Goal: Book appointment/travel/reservation

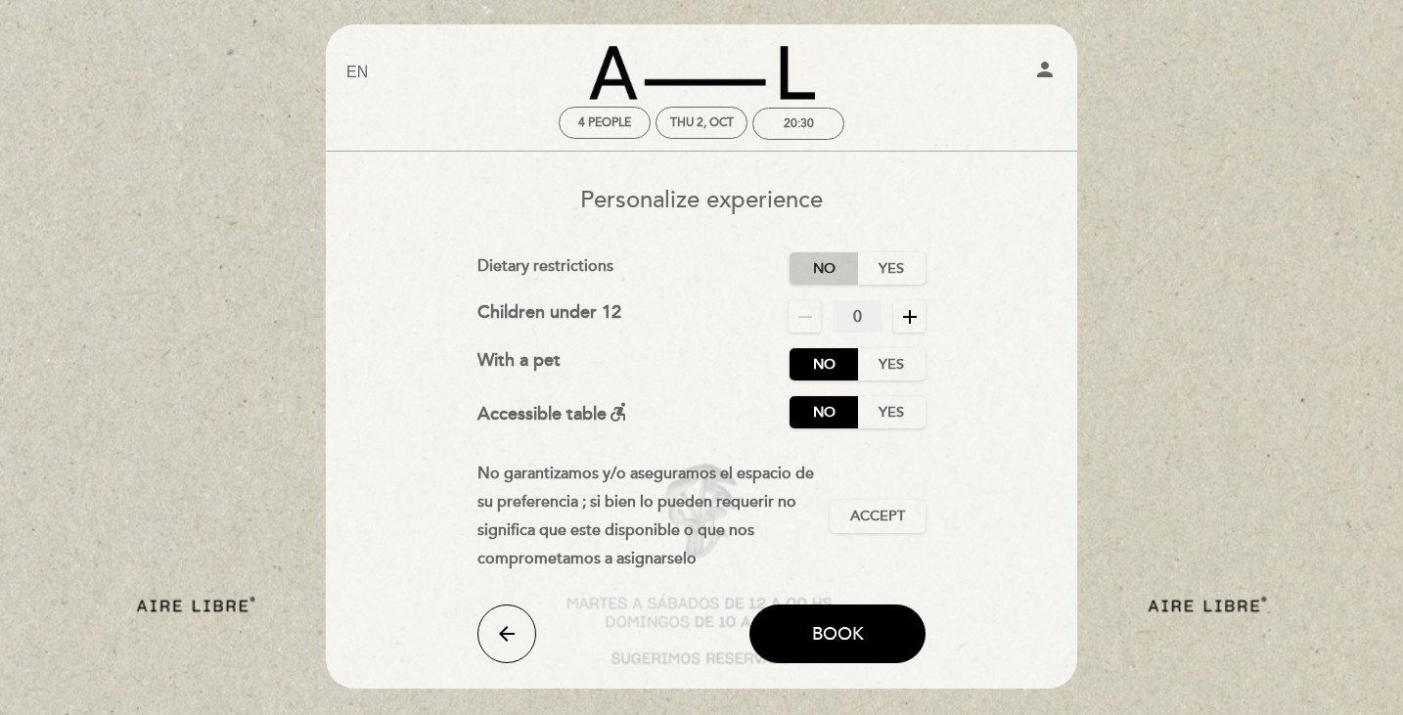
click at [813, 276] on label "No" at bounding box center [823, 268] width 68 height 32
click at [870, 515] on span "Accept" at bounding box center [877, 517] width 55 height 21
click at [845, 641] on span "Book" at bounding box center [838, 634] width 52 height 22
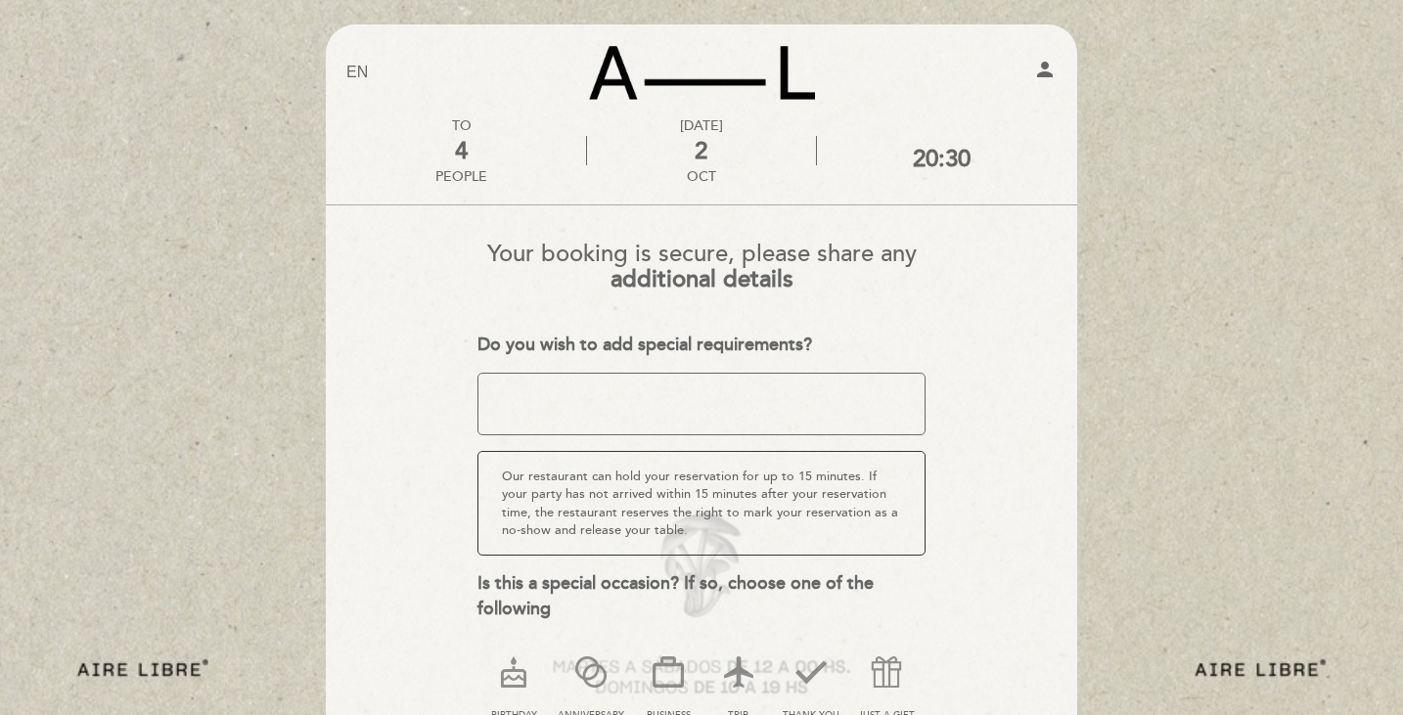
click at [729, 404] on textarea at bounding box center [701, 404] width 449 height 63
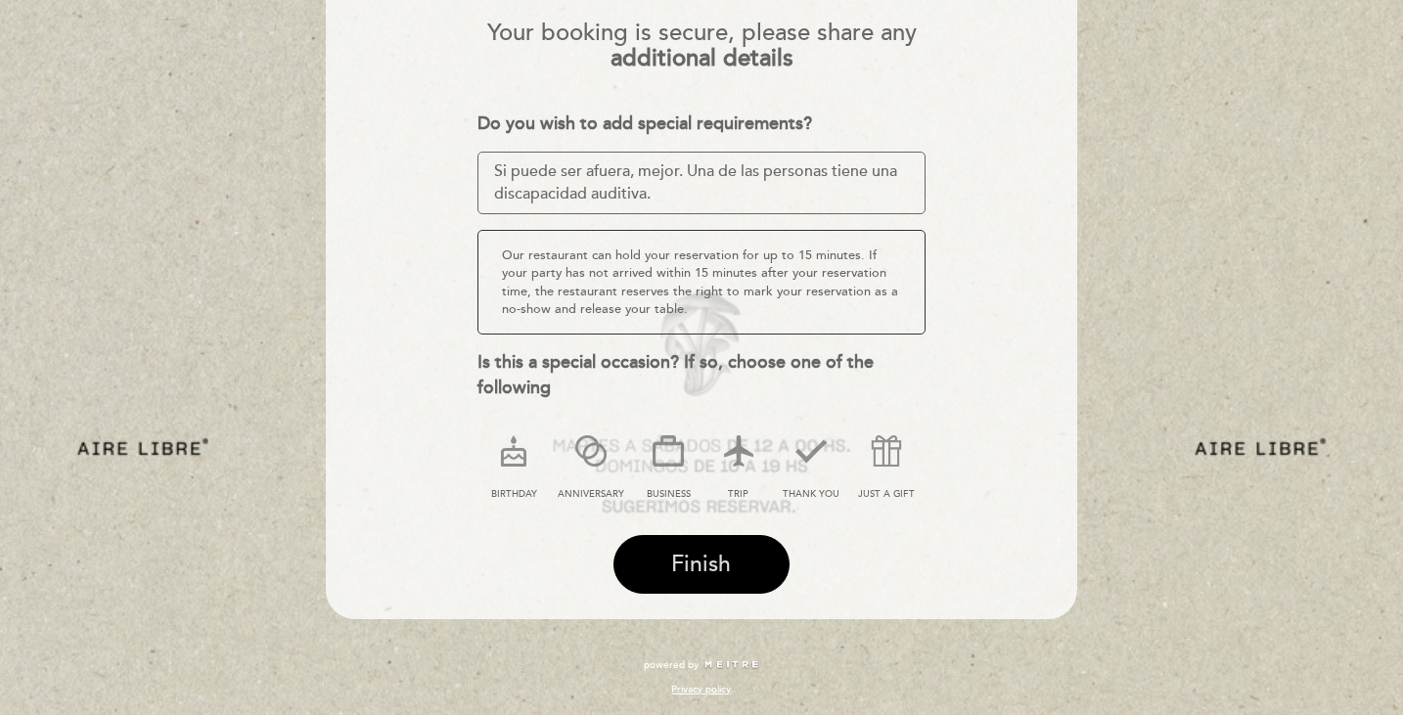
type textarea "Si puede ser afuera, mejor. Una de las personas tiene una discapacidad auditiva."
click at [697, 560] on span "Finish" at bounding box center [701, 564] width 60 height 27
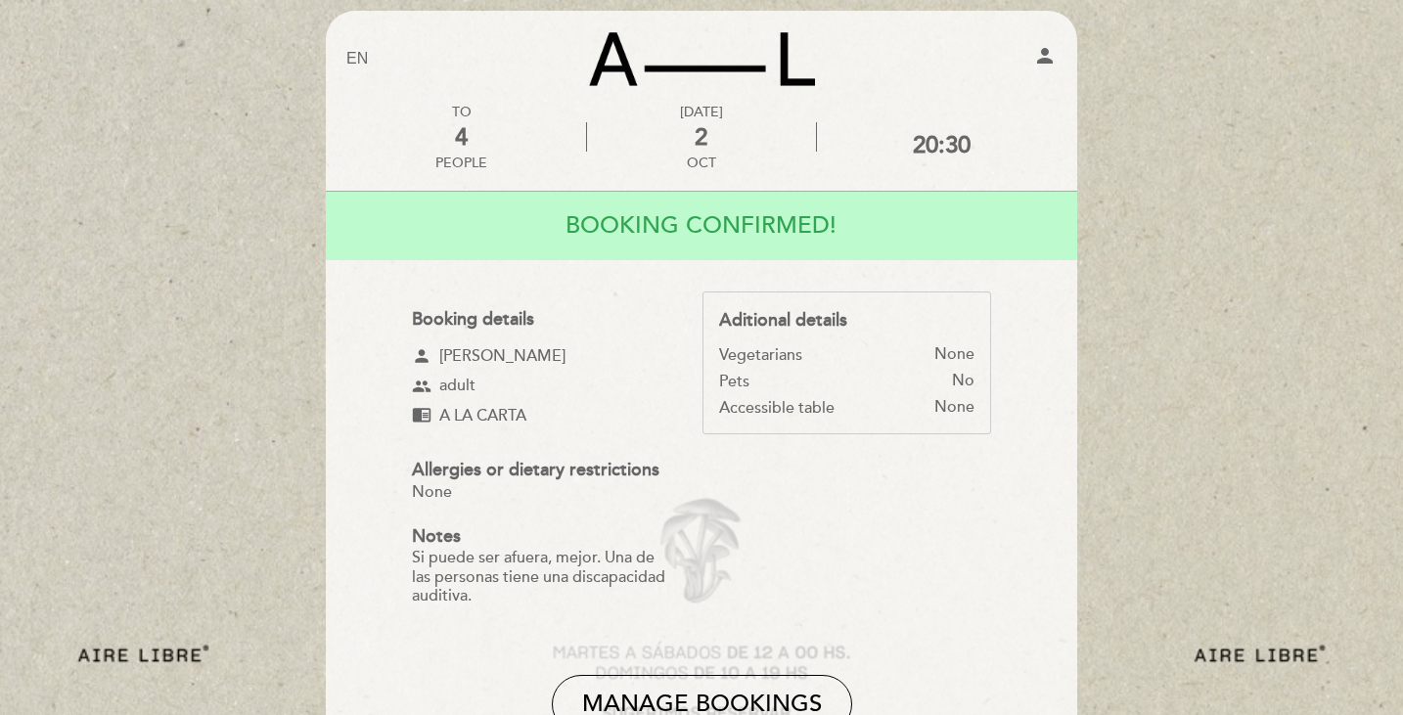
scroll to position [0, 0]
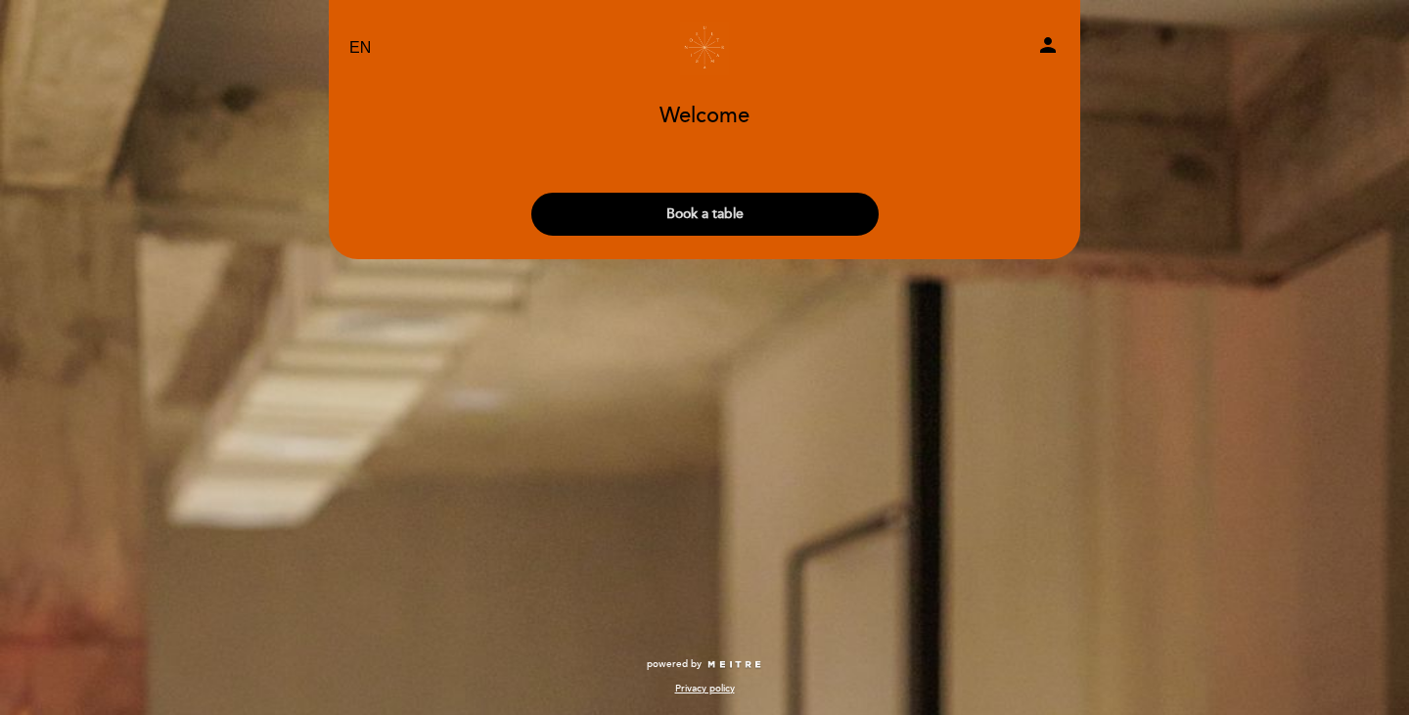
click at [720, 212] on button "Book a table" at bounding box center [704, 214] width 347 height 43
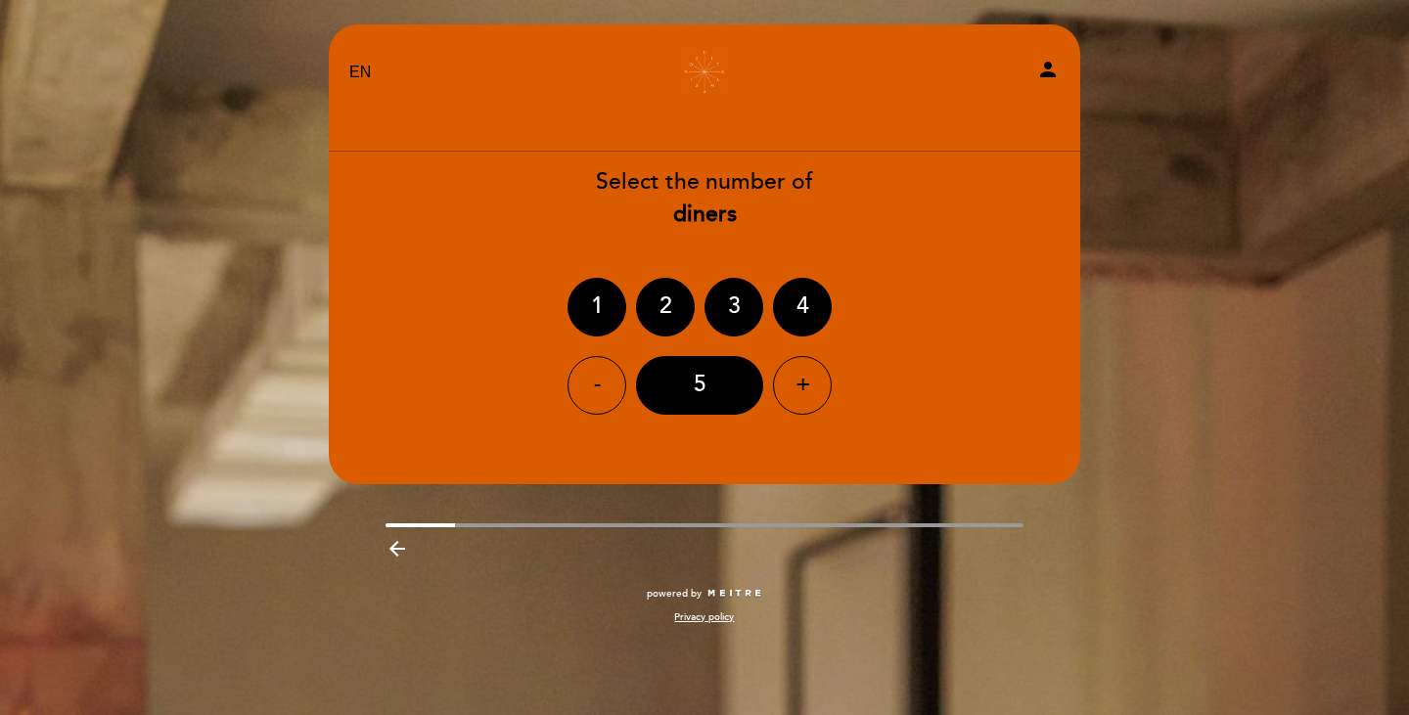
click at [794, 276] on div "Select the number of diners 1 2 3 4 - 5 +" at bounding box center [704, 290] width 753 height 248
click at [814, 315] on div "4" at bounding box center [802, 307] width 59 height 59
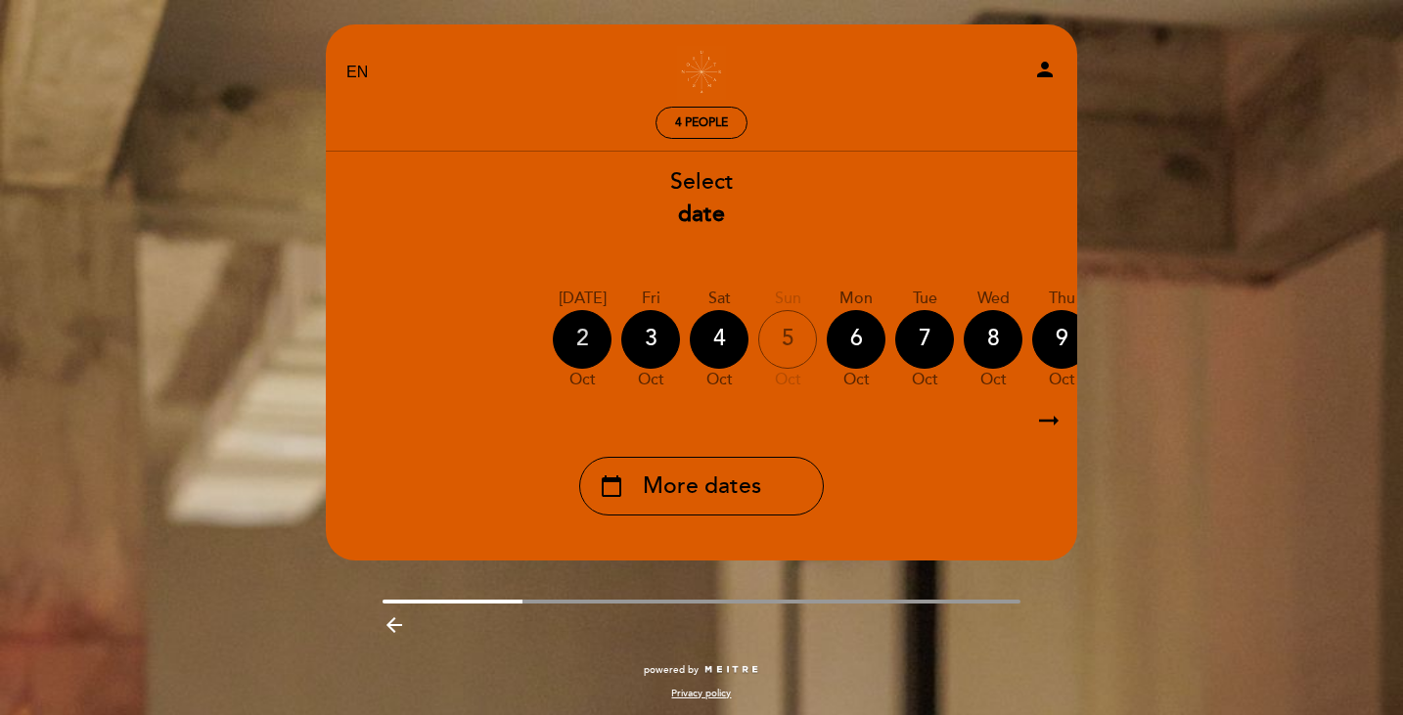
click at [595, 334] on div "2" at bounding box center [582, 339] width 59 height 59
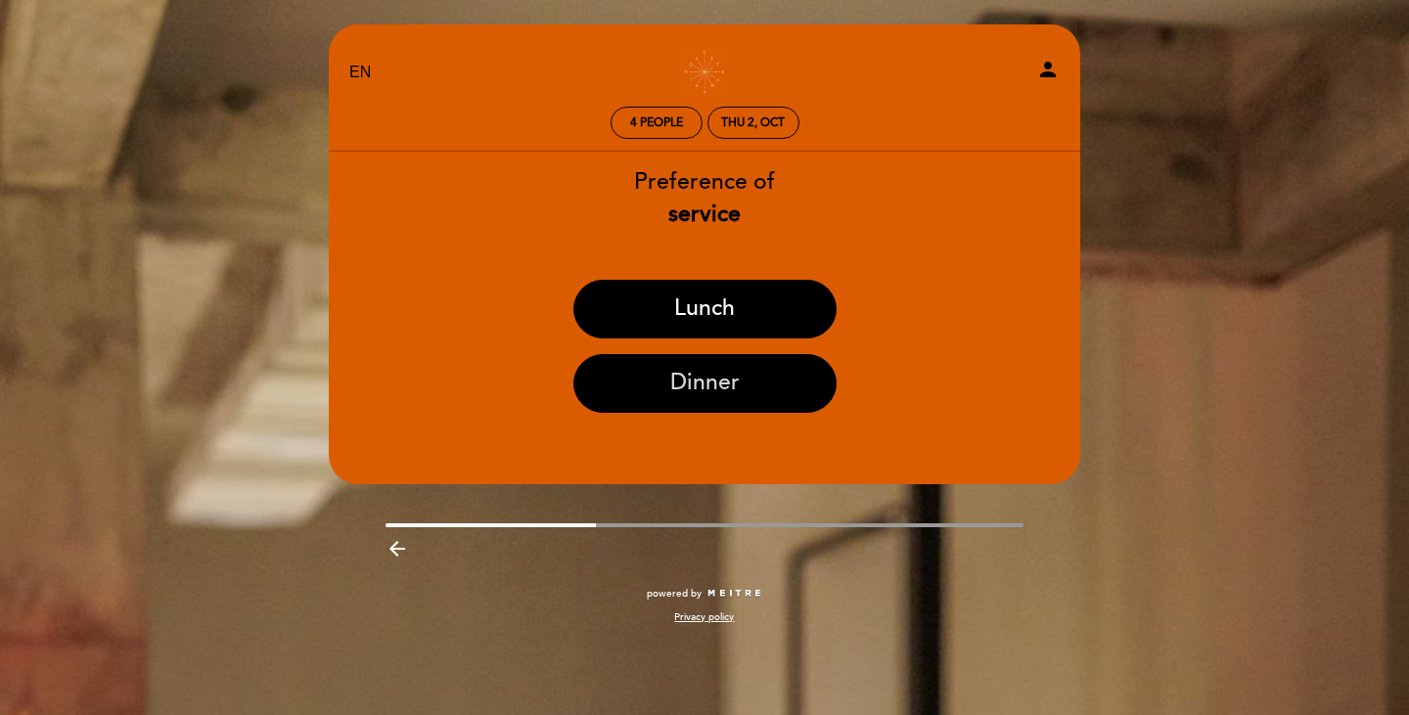
click at [651, 411] on button "Dinner" at bounding box center [704, 383] width 263 height 59
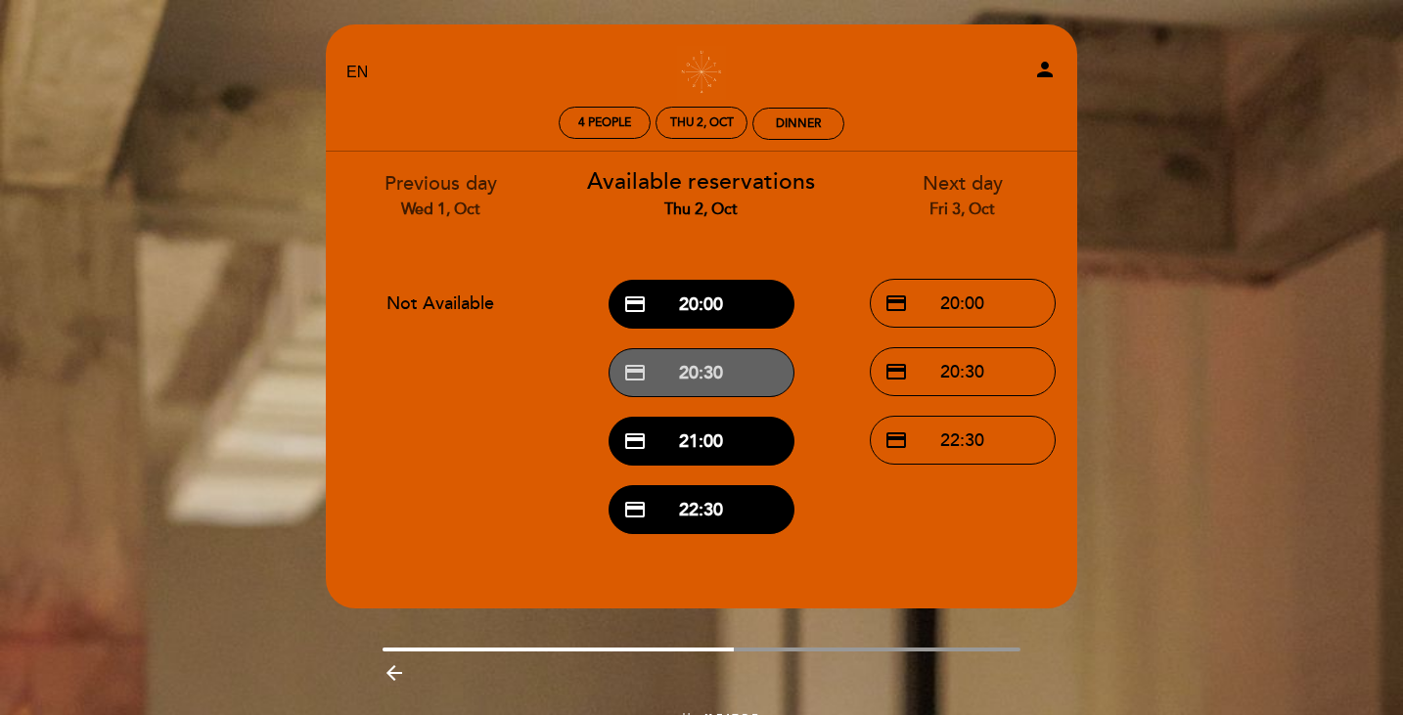
click at [690, 377] on button "credit_card 20:30" at bounding box center [701, 372] width 186 height 49
